Goal: Check status: Check status

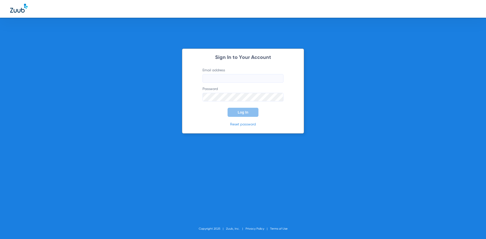
type input "[EMAIL_ADDRESS][DOMAIN_NAME]"
click at [239, 113] on span "Log In" at bounding box center [242, 112] width 11 height 4
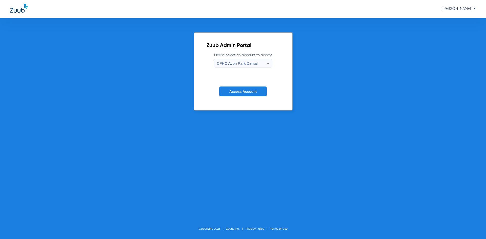
click at [230, 87] on button "Access Account" at bounding box center [243, 91] width 48 height 10
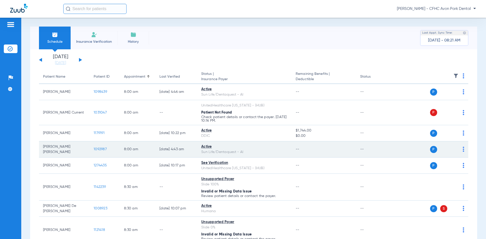
click at [105, 149] on span "1092987" at bounding box center [100, 149] width 13 height 4
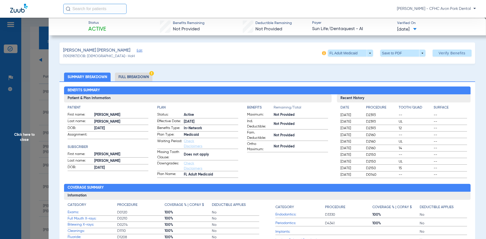
drag, startPoint x: 372, startPoint y: 146, endPoint x: 372, endPoint y: 150, distance: 4.0
click at [372, 149] on span "D2160" at bounding box center [381, 148] width 31 height 5
drag, startPoint x: 376, startPoint y: 163, endPoint x: 354, endPoint y: 142, distance: 30.4
click at [354, 142] on div "Date Procedure Tooth/Quad Surface [DATE] D2393 -- -- [DATE] D2393 UL -- [DATE] …" at bounding box center [403, 141] width 127 height 73
click at [370, 151] on div "[DATE] D2160 14 --" at bounding box center [403, 148] width 127 height 6
